Goal: Task Accomplishment & Management: Use online tool/utility

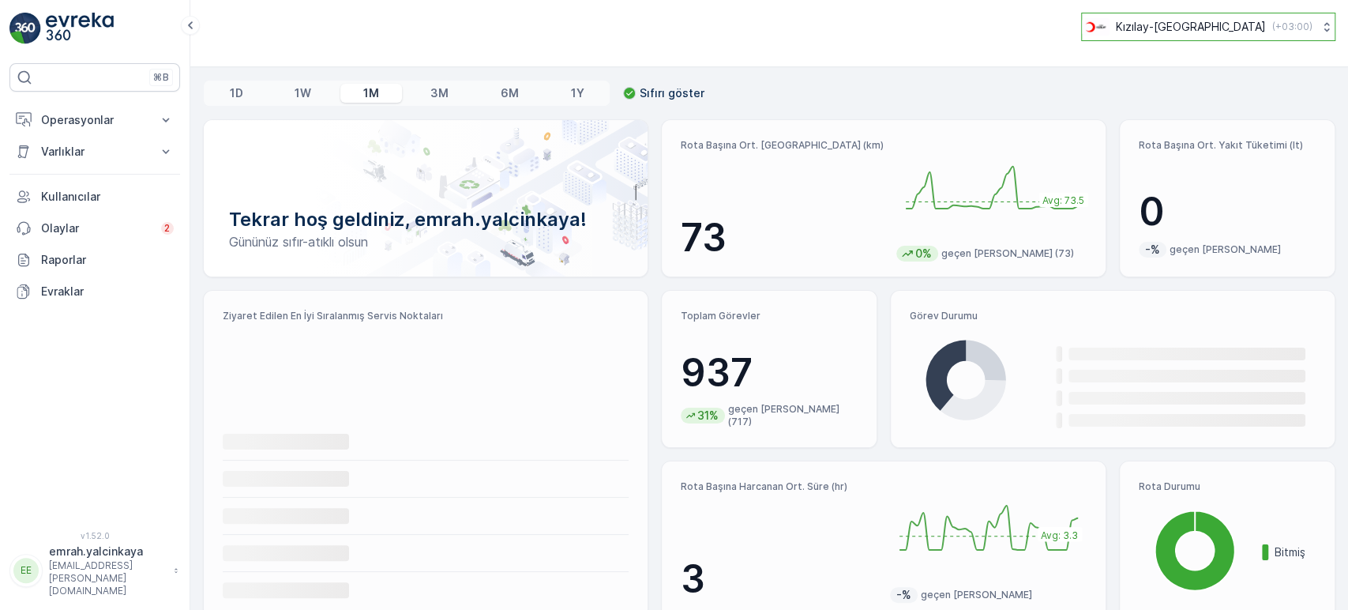
click at [1209, 29] on p "Kızılay-[GEOGRAPHIC_DATA]" at bounding box center [1191, 27] width 150 height 16
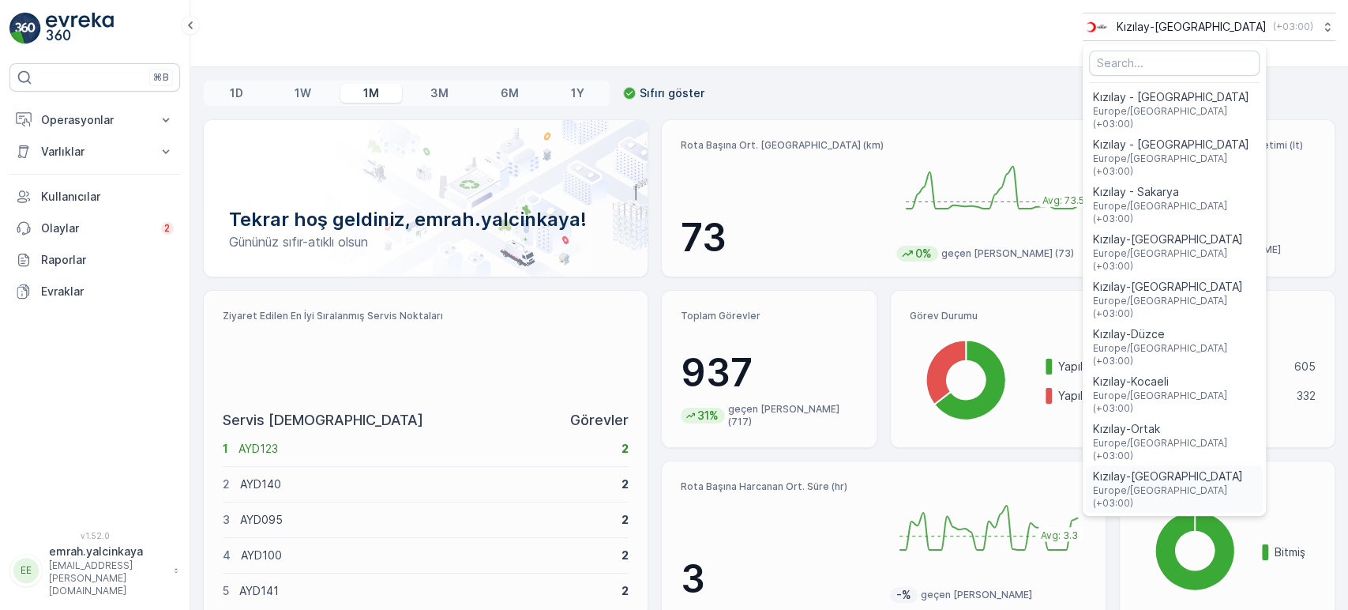
click at [1234, 468] on span "Kızılay-[GEOGRAPHIC_DATA]" at bounding box center [1174, 476] width 164 height 16
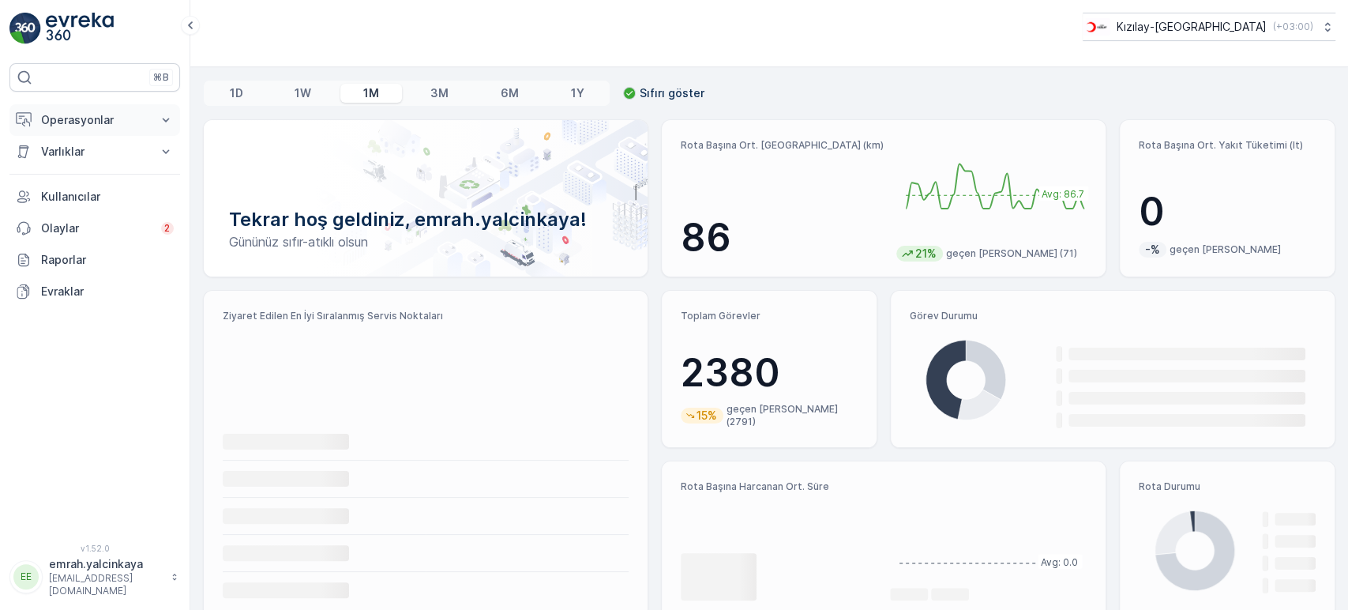
click at [62, 127] on button "Operasyonlar" at bounding box center [94, 120] width 171 height 32
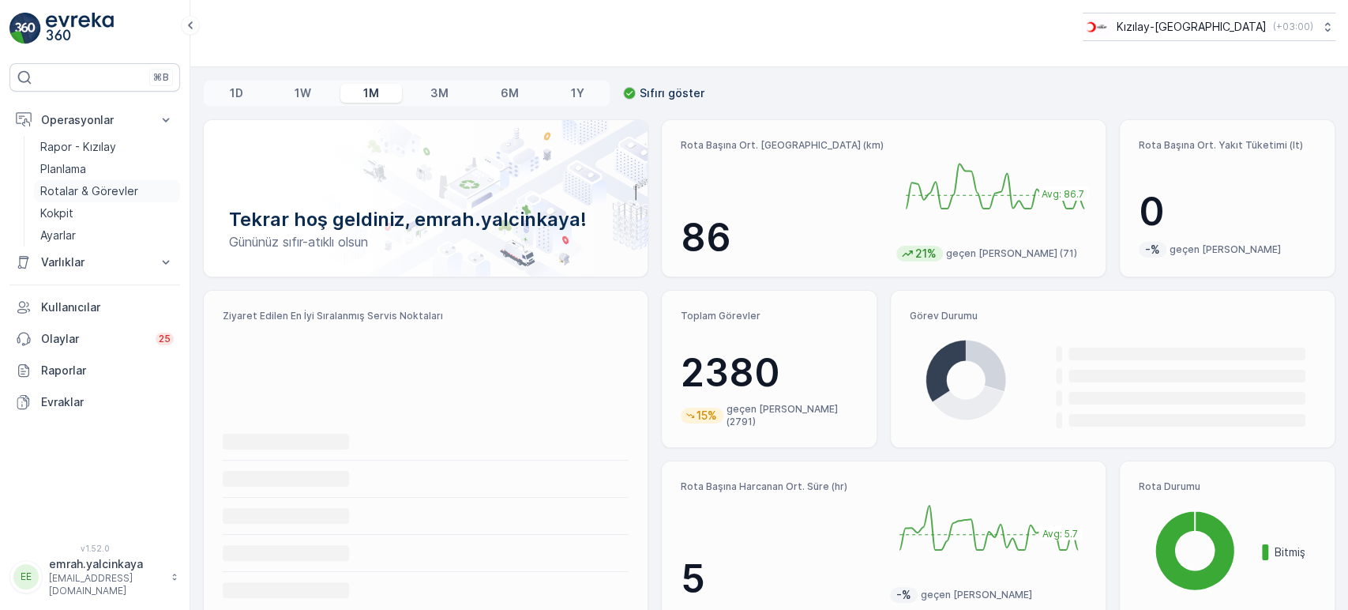
click at [70, 192] on p "Rotalar & Görevler" at bounding box center [89, 191] width 98 height 16
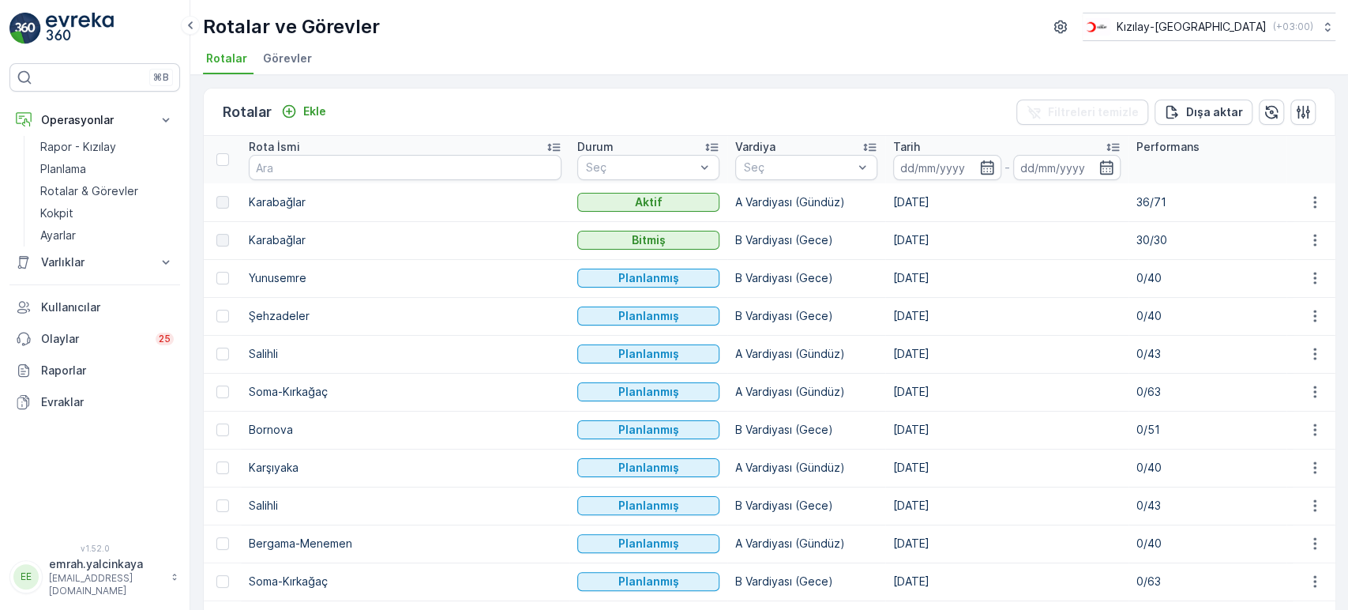
click at [735, 149] on p "Vardiya" at bounding box center [755, 147] width 40 height 16
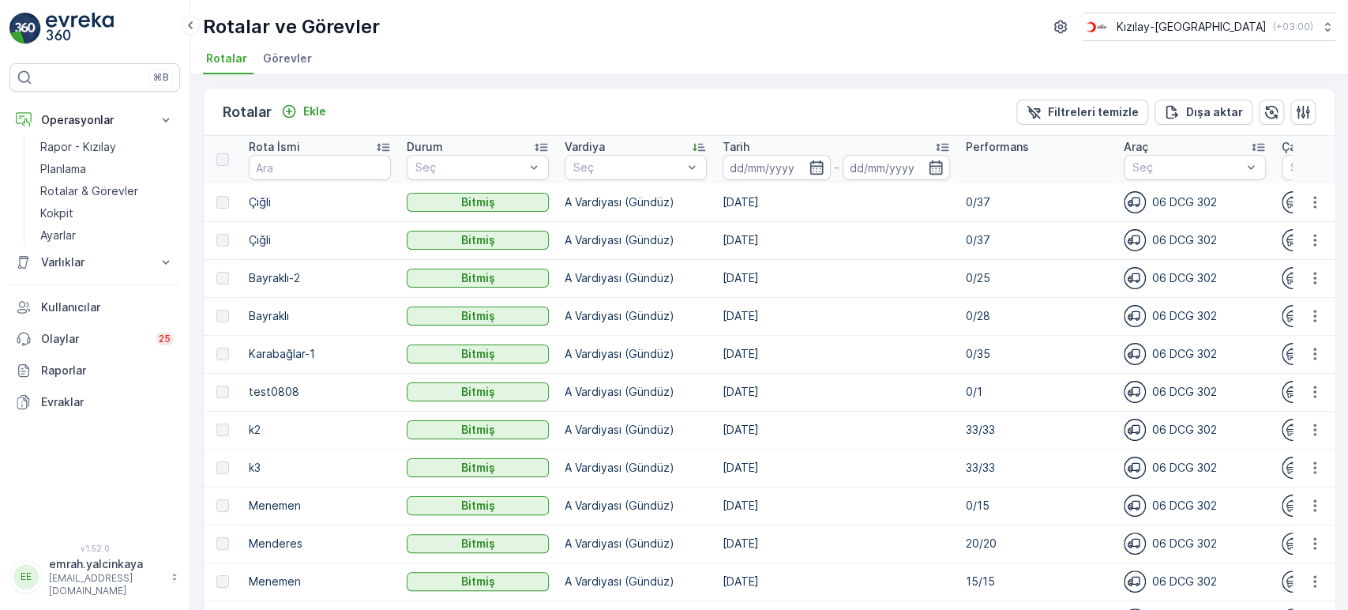
click at [611, 149] on div "Vardiya" at bounding box center [636, 147] width 142 height 16
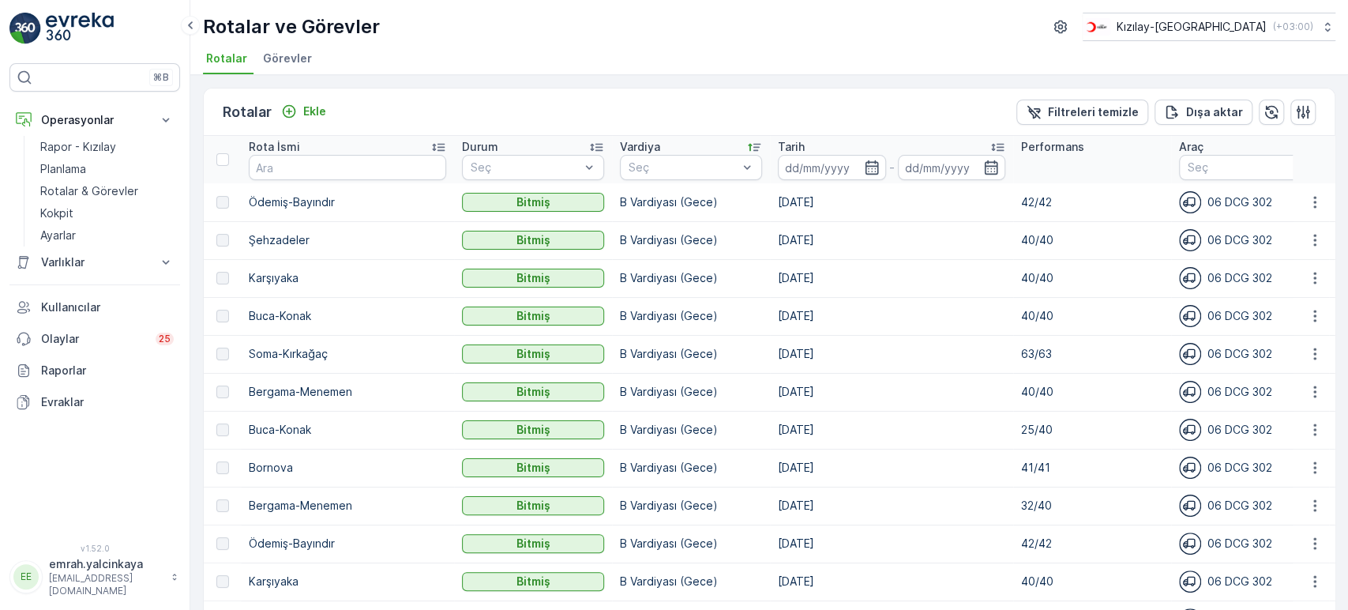
click at [778, 145] on p "Tarih" at bounding box center [791, 147] width 27 height 16
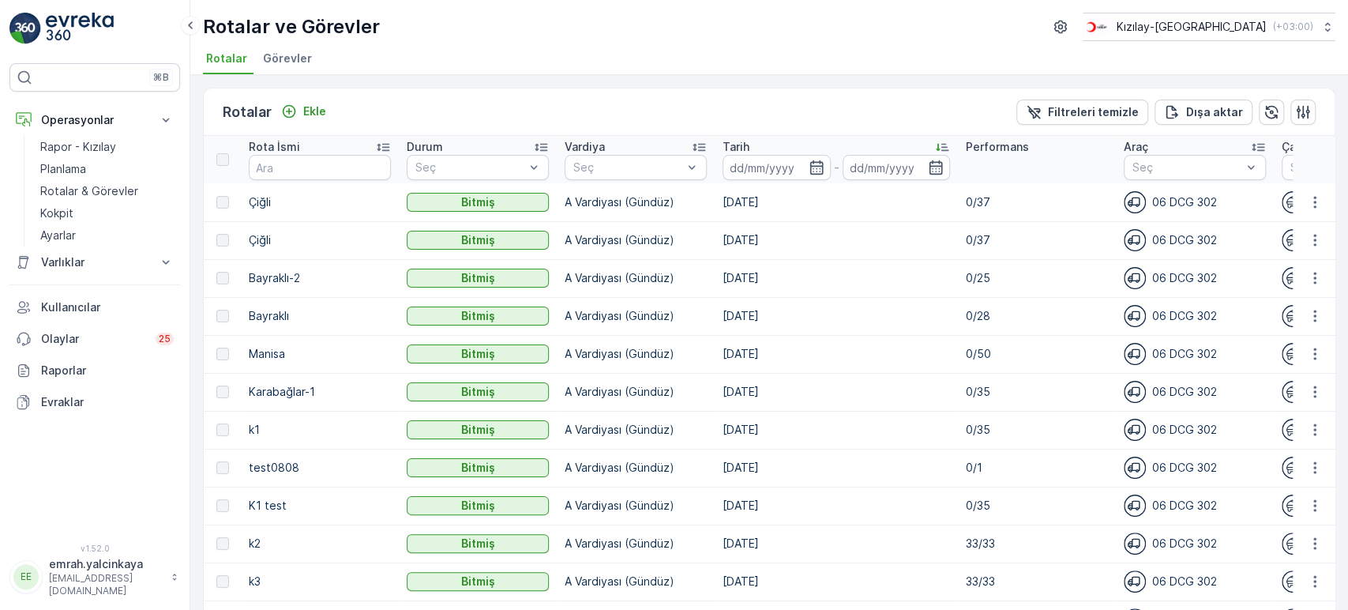
drag, startPoint x: 741, startPoint y: 147, endPoint x: 777, endPoint y: 153, distance: 36.9
click at [740, 145] on p "Tarih" at bounding box center [736, 147] width 27 height 16
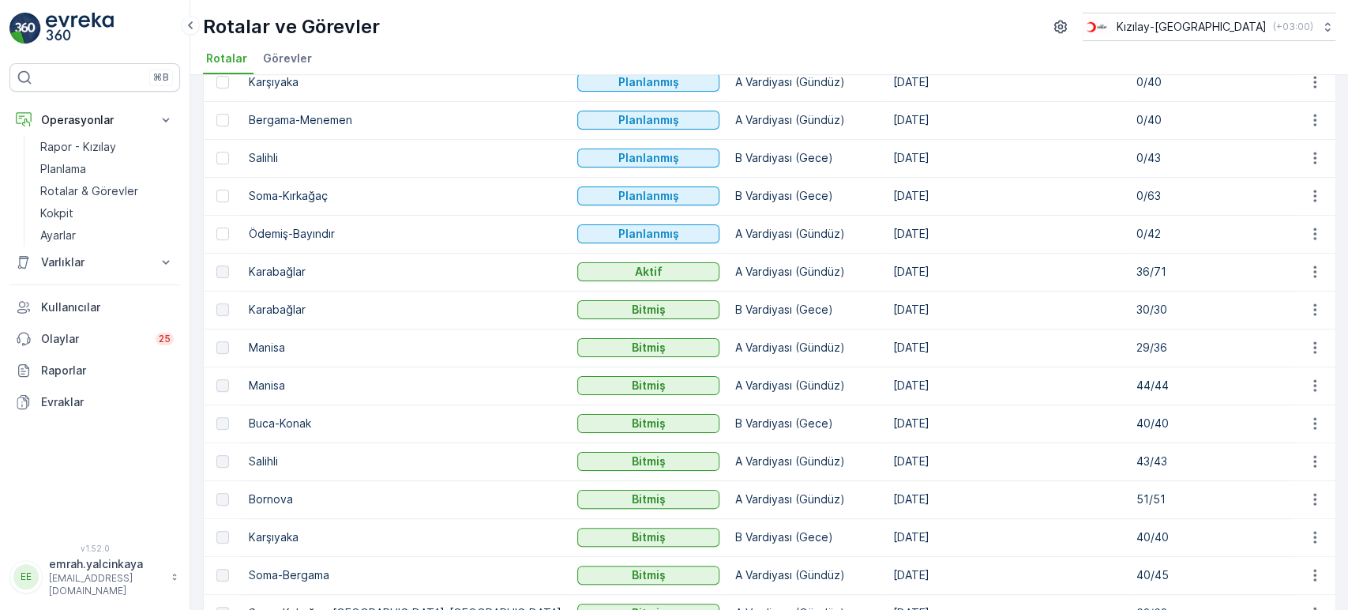
scroll to position [351, 0]
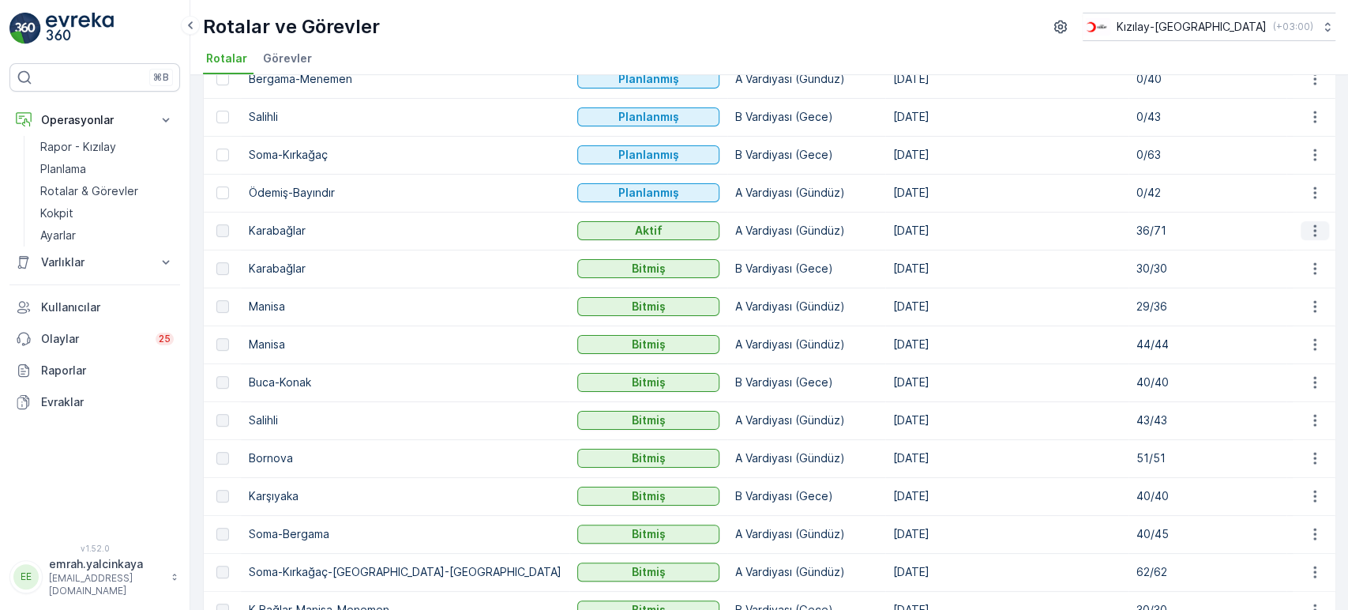
click at [1310, 236] on icon "button" at bounding box center [1315, 231] width 16 height 16
click at [1299, 274] on span "Rota Takibini Görüntüle" at bounding box center [1278, 275] width 124 height 16
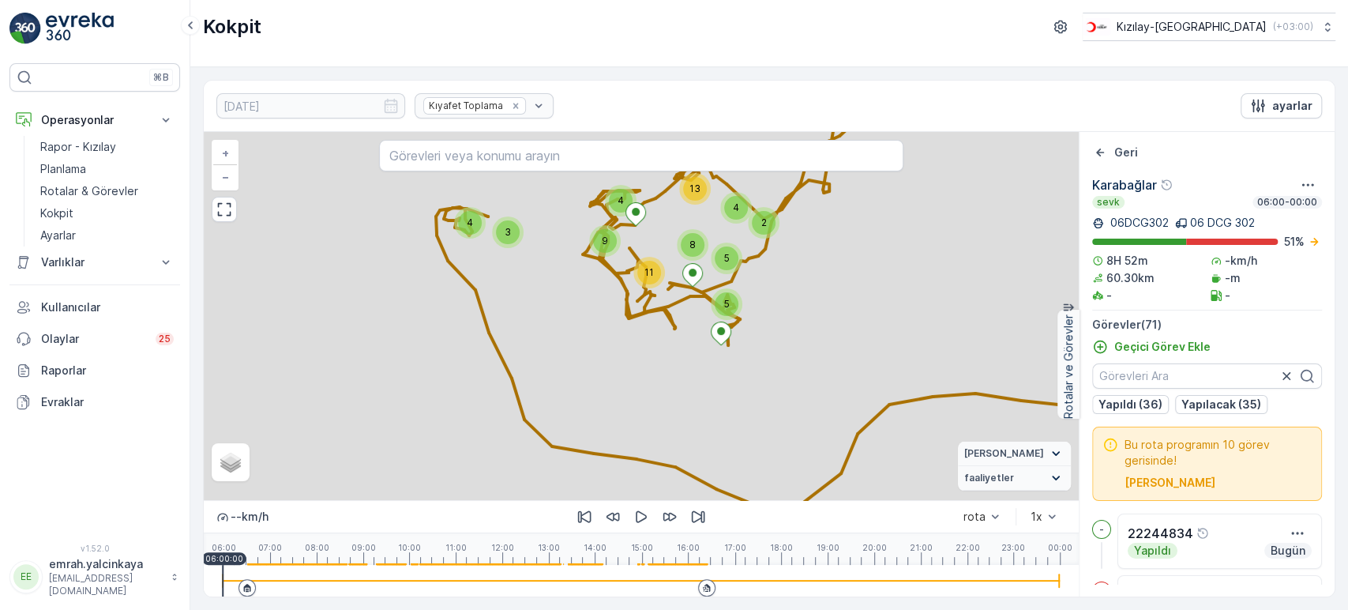
click at [653, 586] on div at bounding box center [641, 581] width 837 height 32
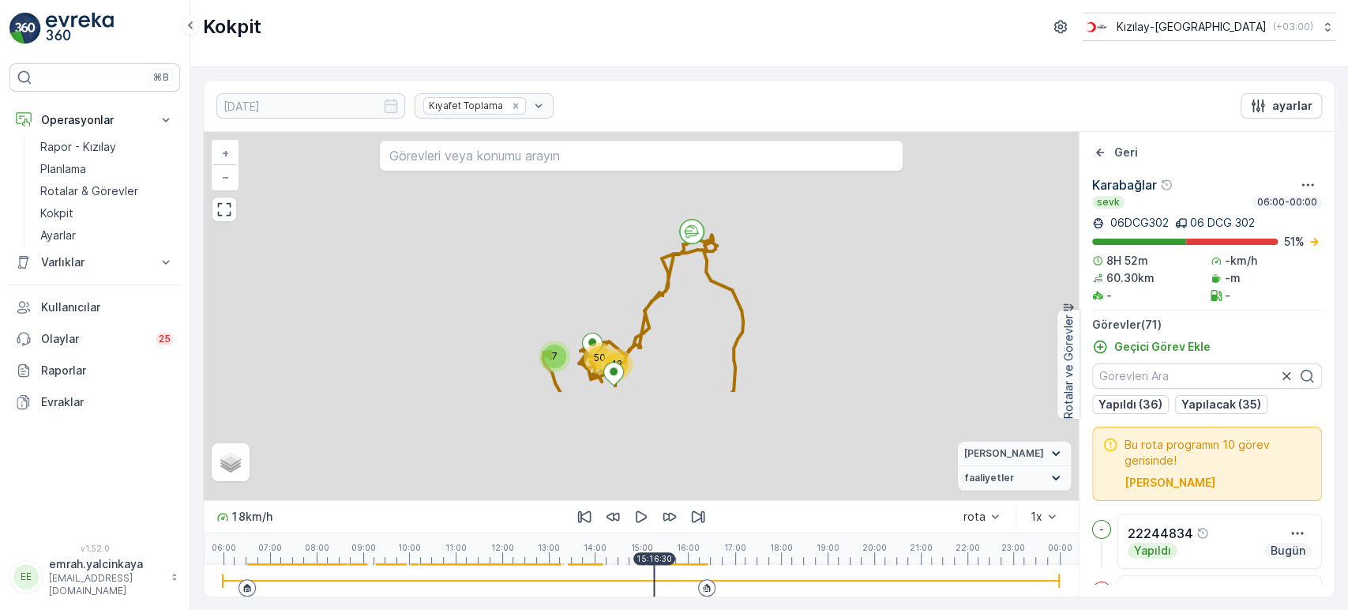
drag, startPoint x: 816, startPoint y: 431, endPoint x: 795, endPoint y: 269, distance: 164.1
click at [795, 269] on div "6 6 13 37 7 12 50 + − Uydu Yol haritası Arazi Karışık Leaflet Vekil Durumu Hare…" at bounding box center [641, 316] width 875 height 368
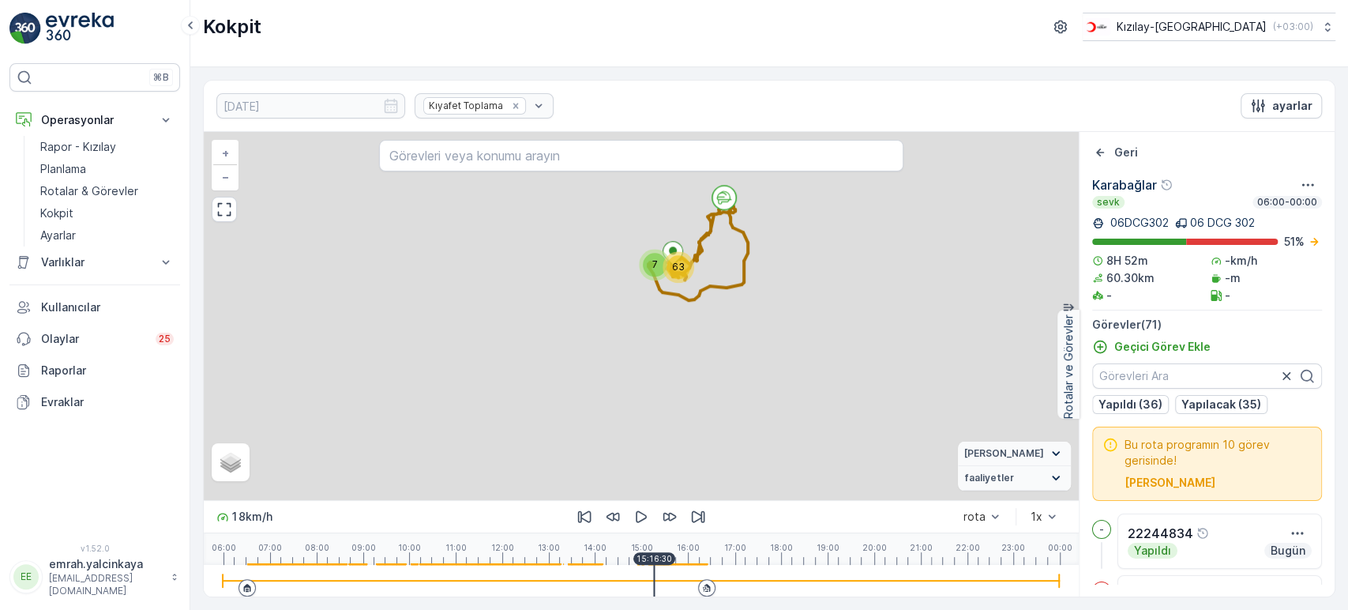
drag, startPoint x: 808, startPoint y: 389, endPoint x: 795, endPoint y: 314, distance: 75.3
click at [795, 314] on div "7 63 + − Uydu Yol haritası Arazi Karışık Leaflet Vekil Durumu Hareket halinde S…" at bounding box center [641, 316] width 875 height 368
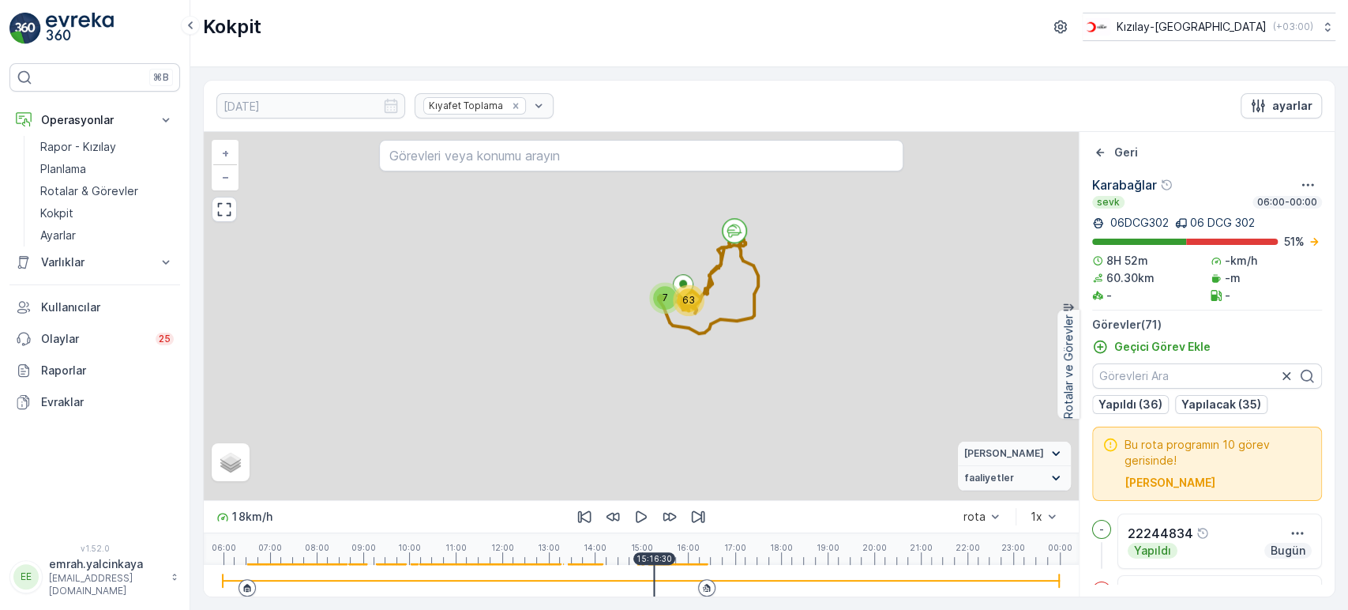
click at [641, 333] on div "7 63 + − Uydu Yol haritası Arazi Karışık Leaflet Vekil Durumu Hareket halinde S…" at bounding box center [641, 316] width 875 height 368
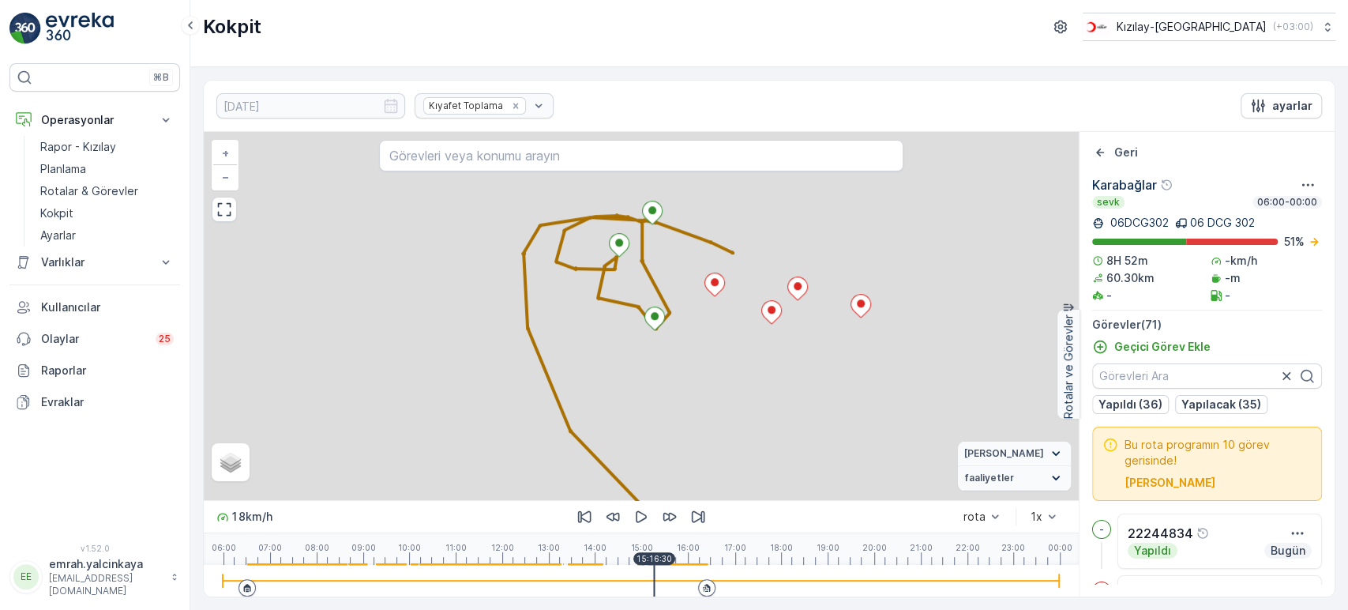
drag, startPoint x: 767, startPoint y: 318, endPoint x: 741, endPoint y: 365, distance: 54.1
click at [741, 365] on div "2 2 2 2 2 2 3 2 + − Uydu Yol haritası Arazi Karışık Leaflet Vekil Durumu Hareke…" at bounding box center [641, 316] width 875 height 368
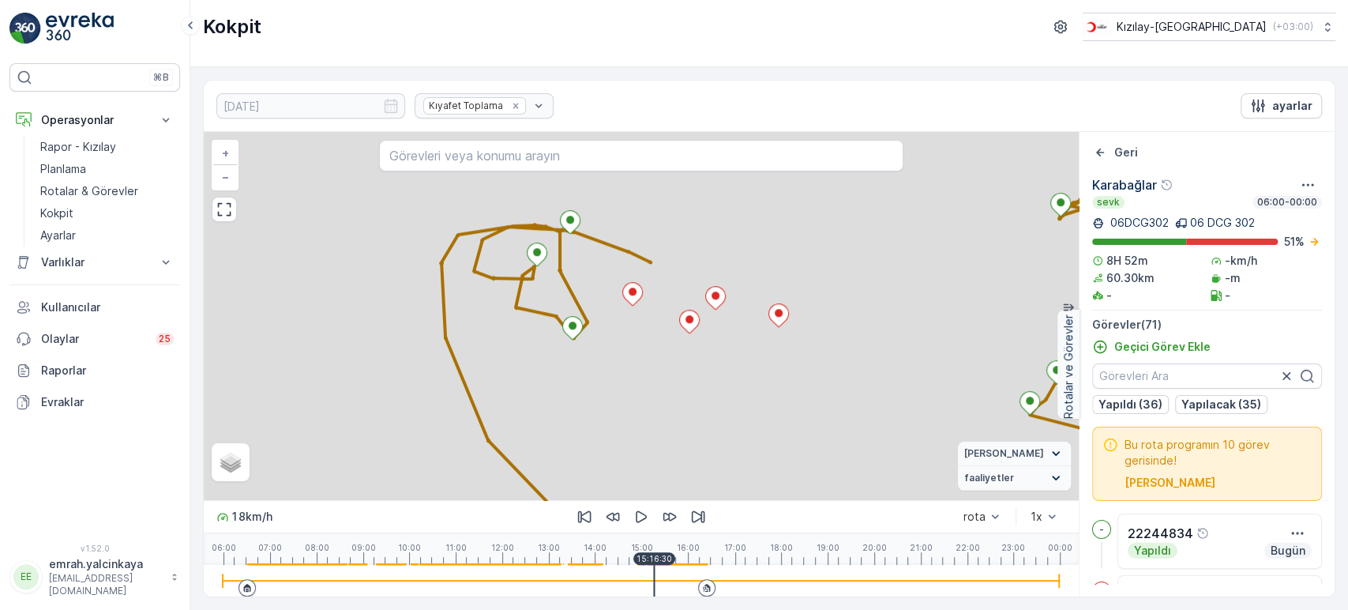
drag, startPoint x: 785, startPoint y: 424, endPoint x: 716, endPoint y: 420, distance: 68.8
click at [716, 420] on div "2 2 2 2 2 2 3 2 + − Uydu Yol haritası Arazi Karışık Leaflet Vekil Durumu Hareke…" at bounding box center [641, 316] width 875 height 368
click at [644, 519] on icon "button" at bounding box center [641, 517] width 11 height 12
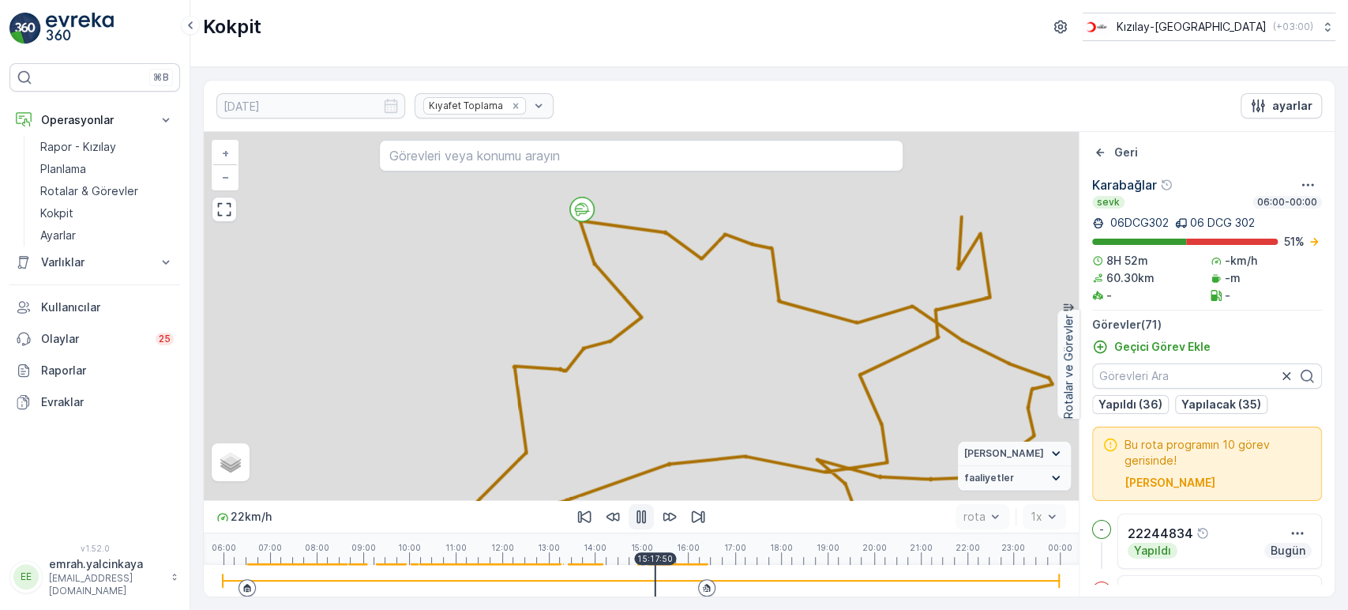
click at [690, 585] on div at bounding box center [641, 581] width 837 height 32
